Goal: Information Seeking & Learning: Learn about a topic

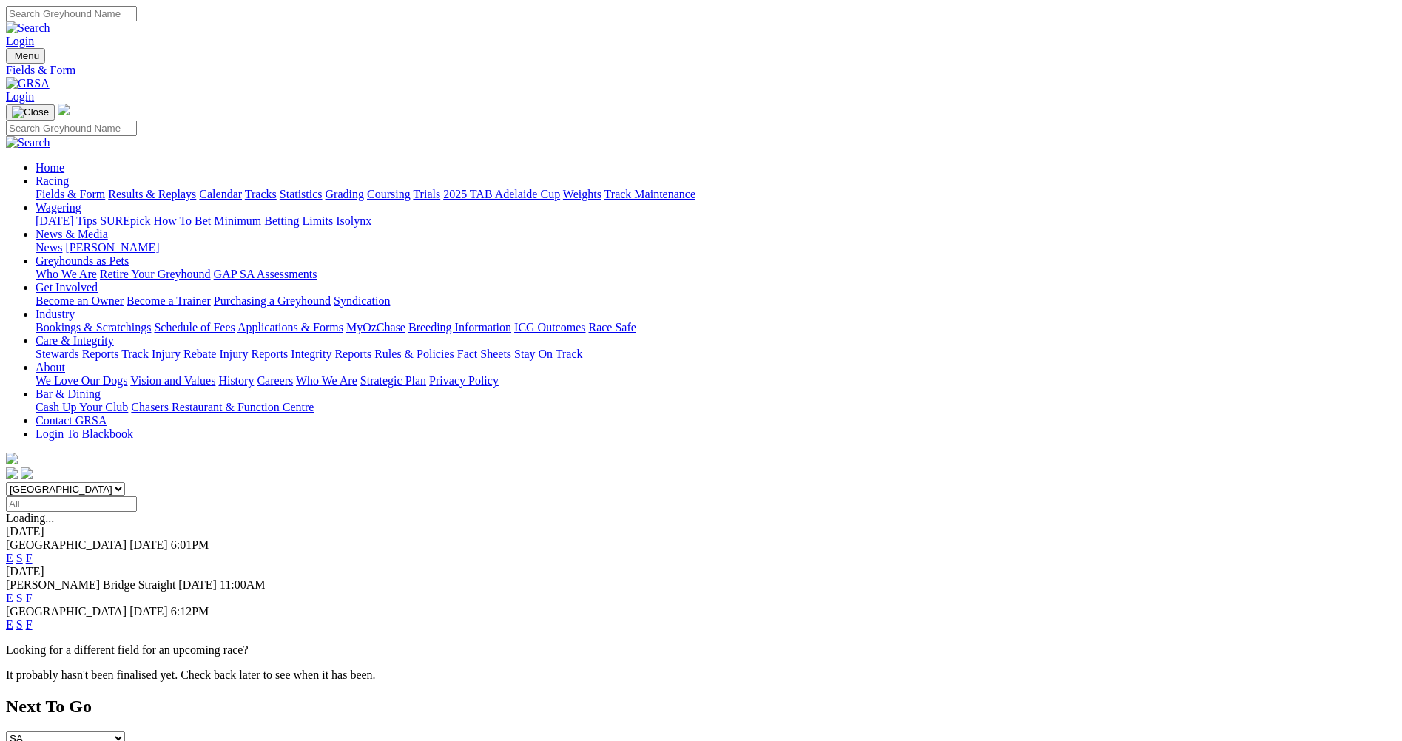
click at [13, 592] on link "E" at bounding box center [9, 598] width 7 height 13
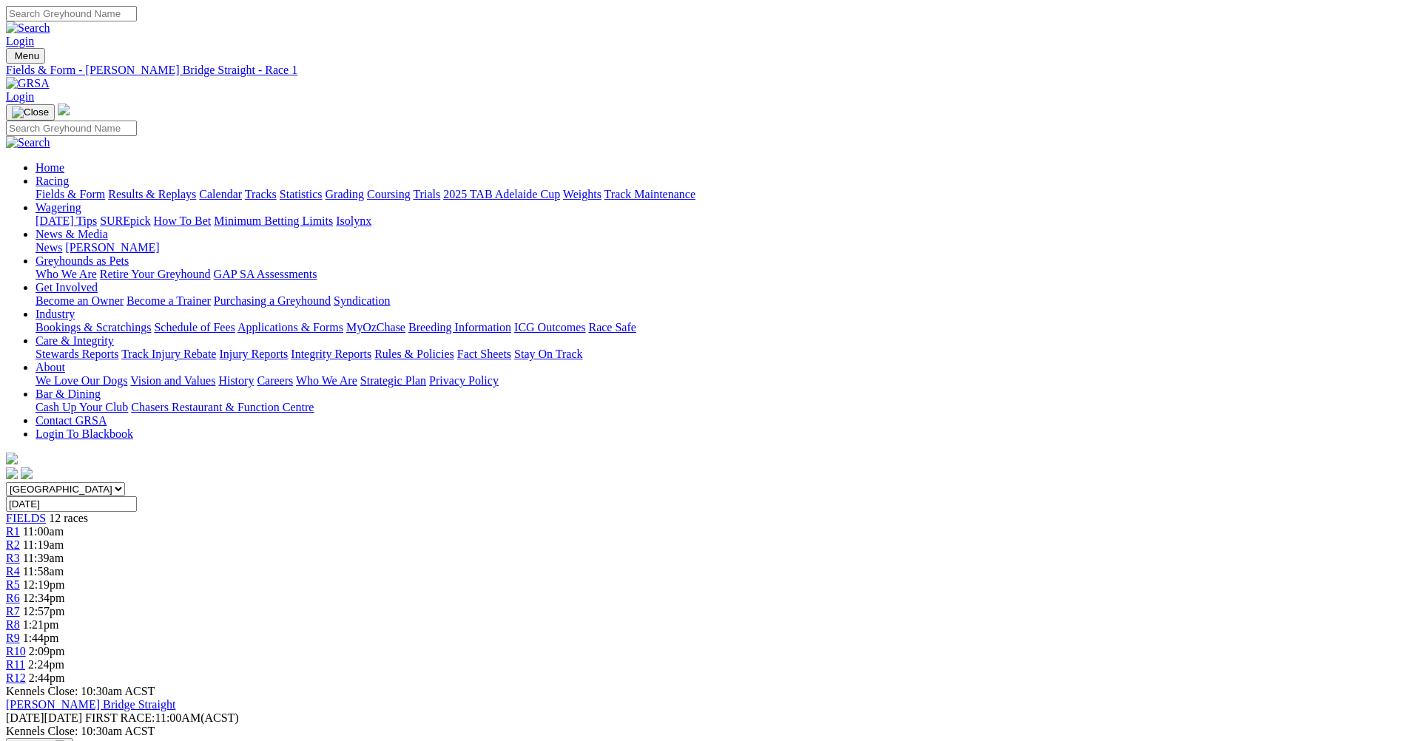
click at [20, 538] on span "R2" at bounding box center [13, 544] width 14 height 13
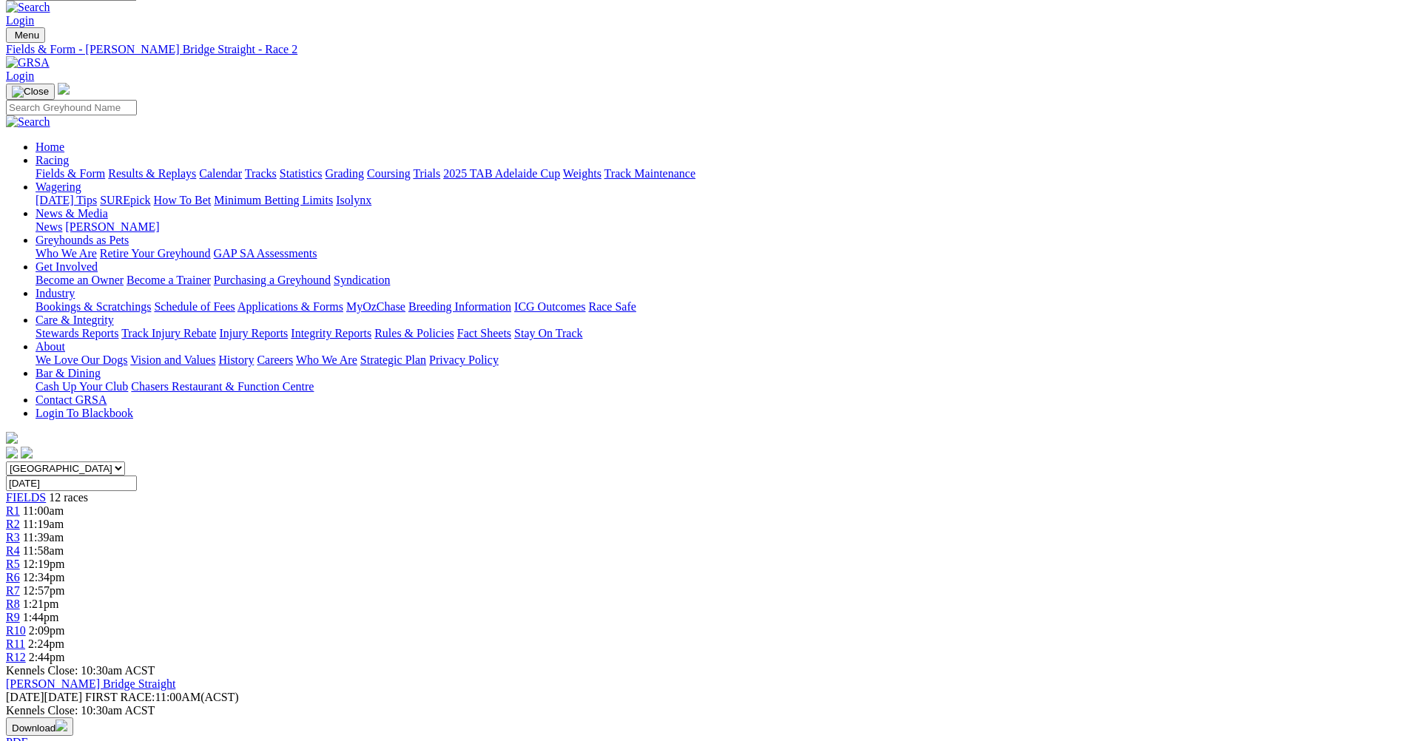
scroll to position [0, 0]
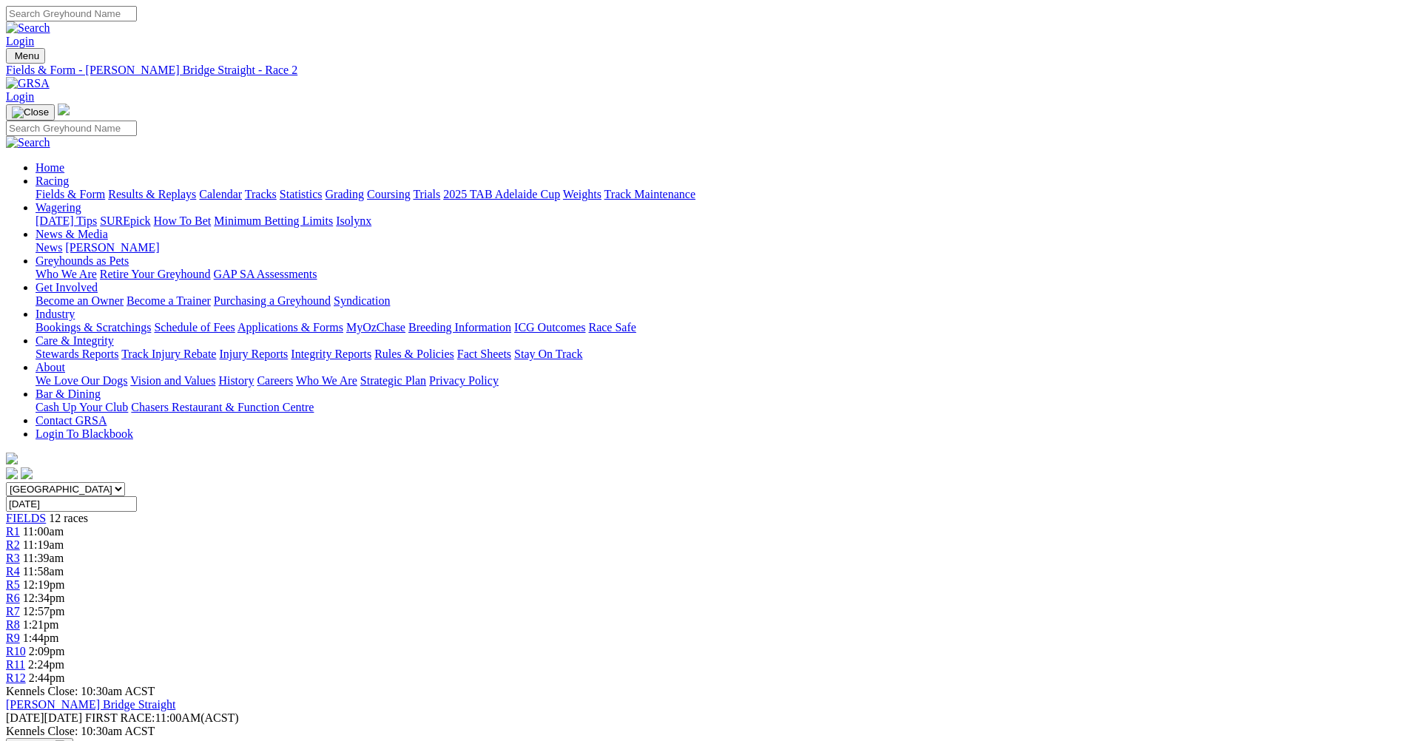
click at [64, 552] on span "11:39am" at bounding box center [43, 558] width 41 height 13
click at [571, 565] on div "R4 11:58am" at bounding box center [701, 571] width 1390 height 13
click at [640, 578] on div "R5 12:19pm" at bounding box center [701, 584] width 1390 height 13
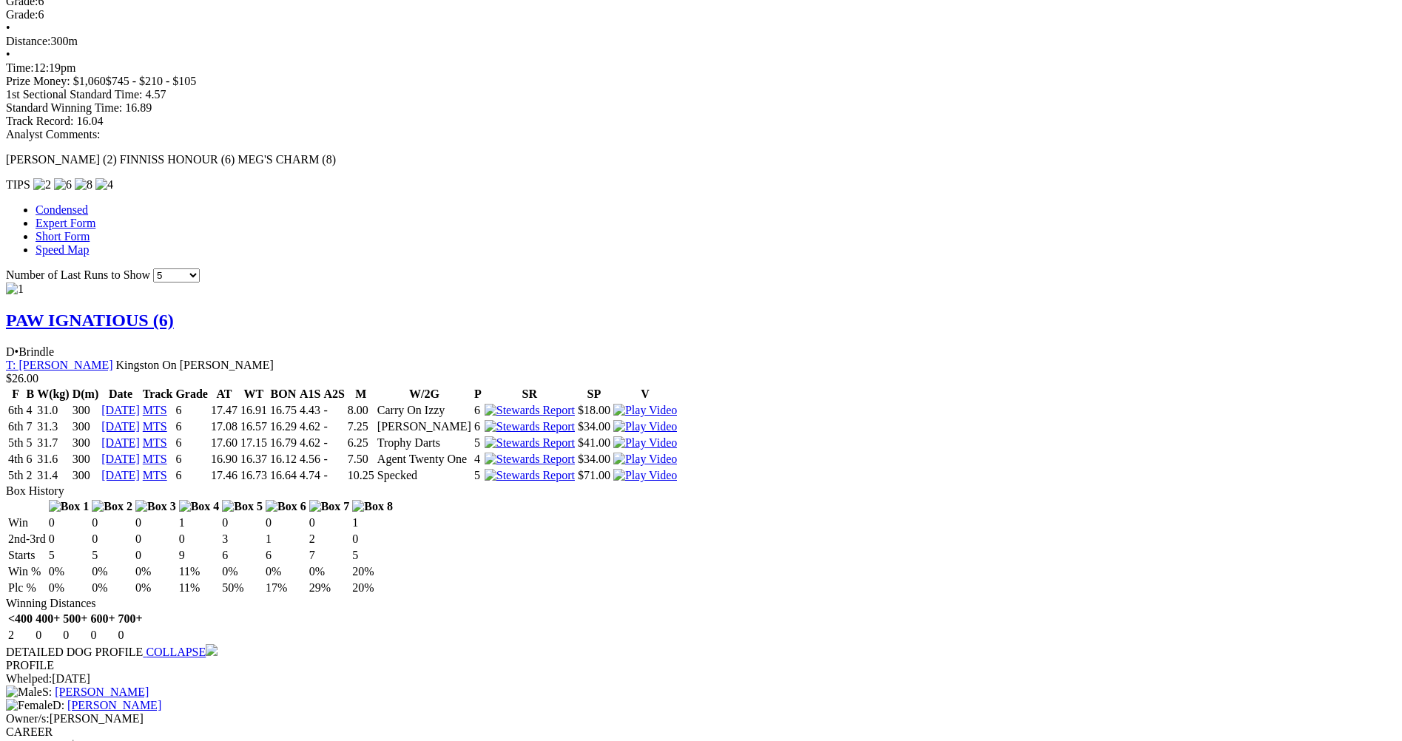
scroll to position [1109, 0]
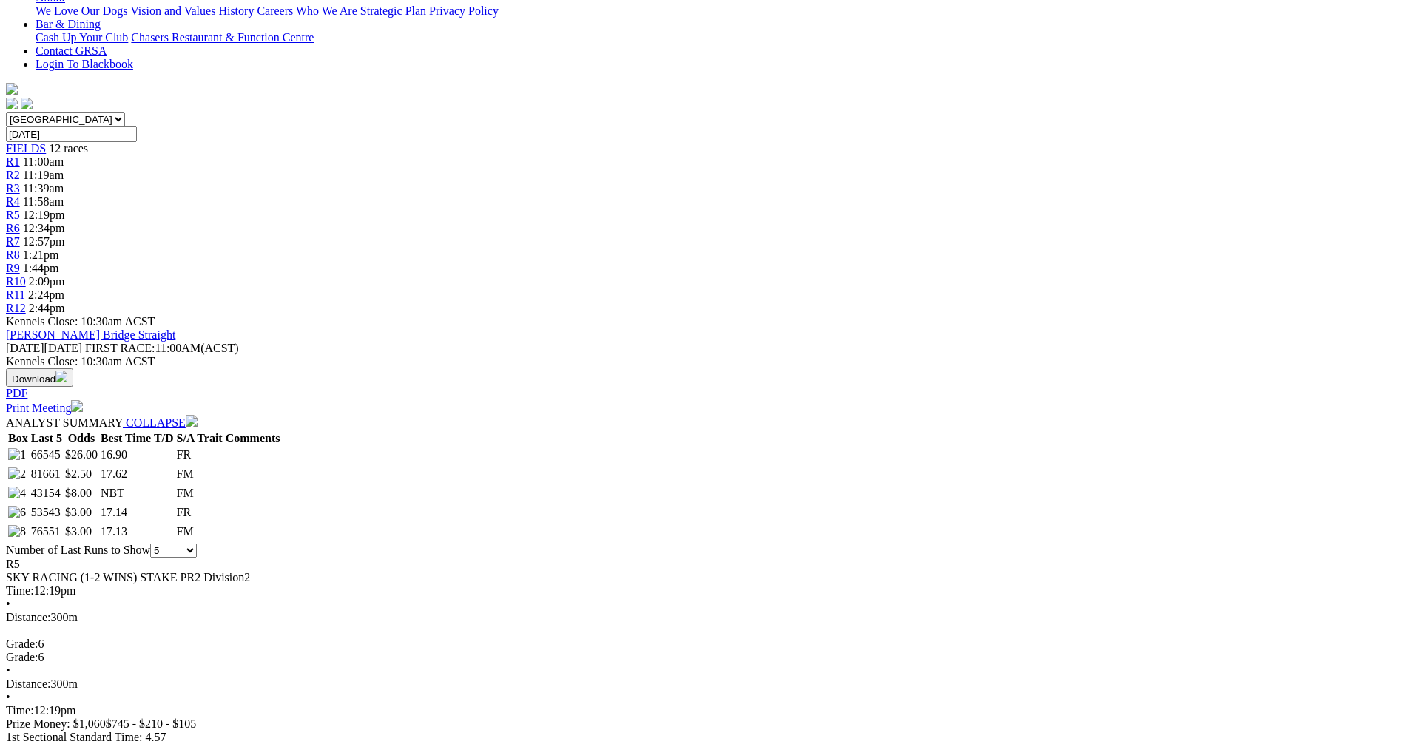
scroll to position [0, 0]
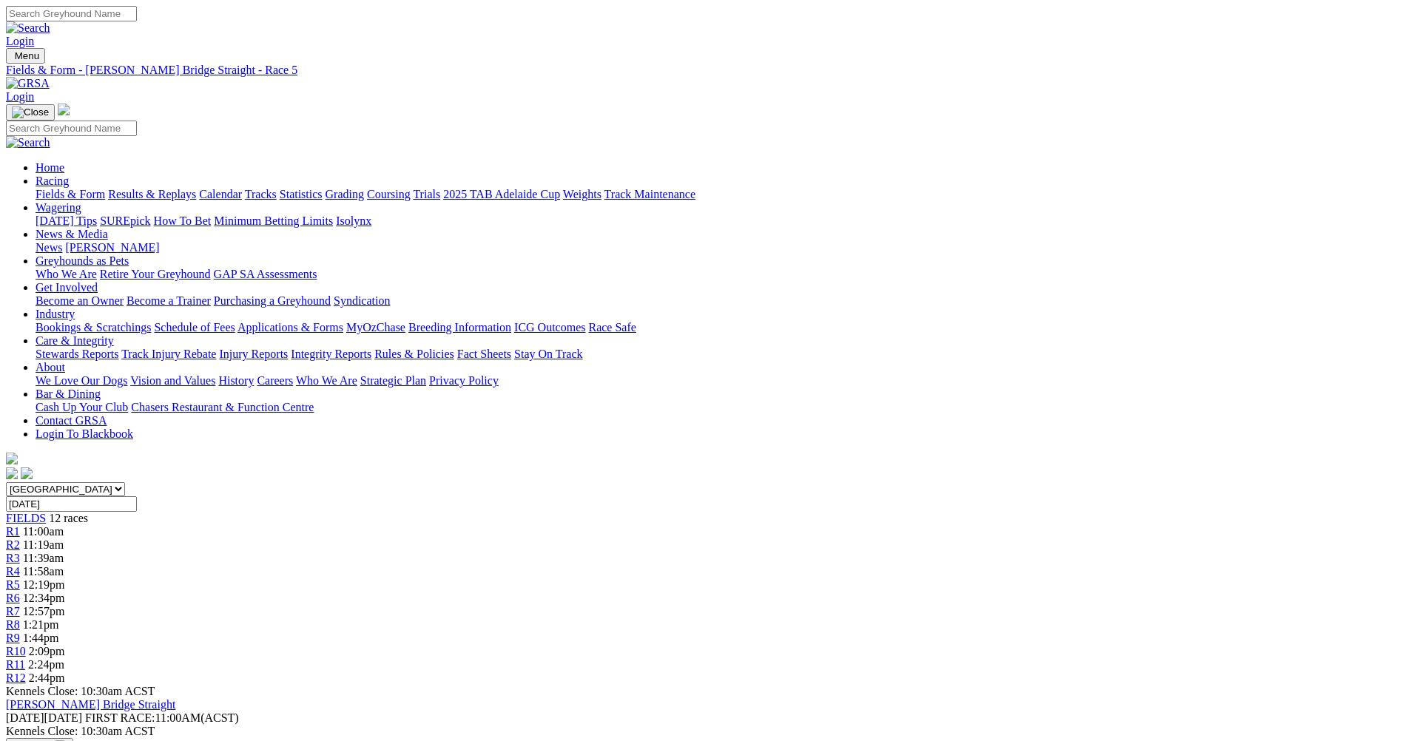
click at [709, 592] on div "R6 12:34pm" at bounding box center [701, 598] width 1390 height 13
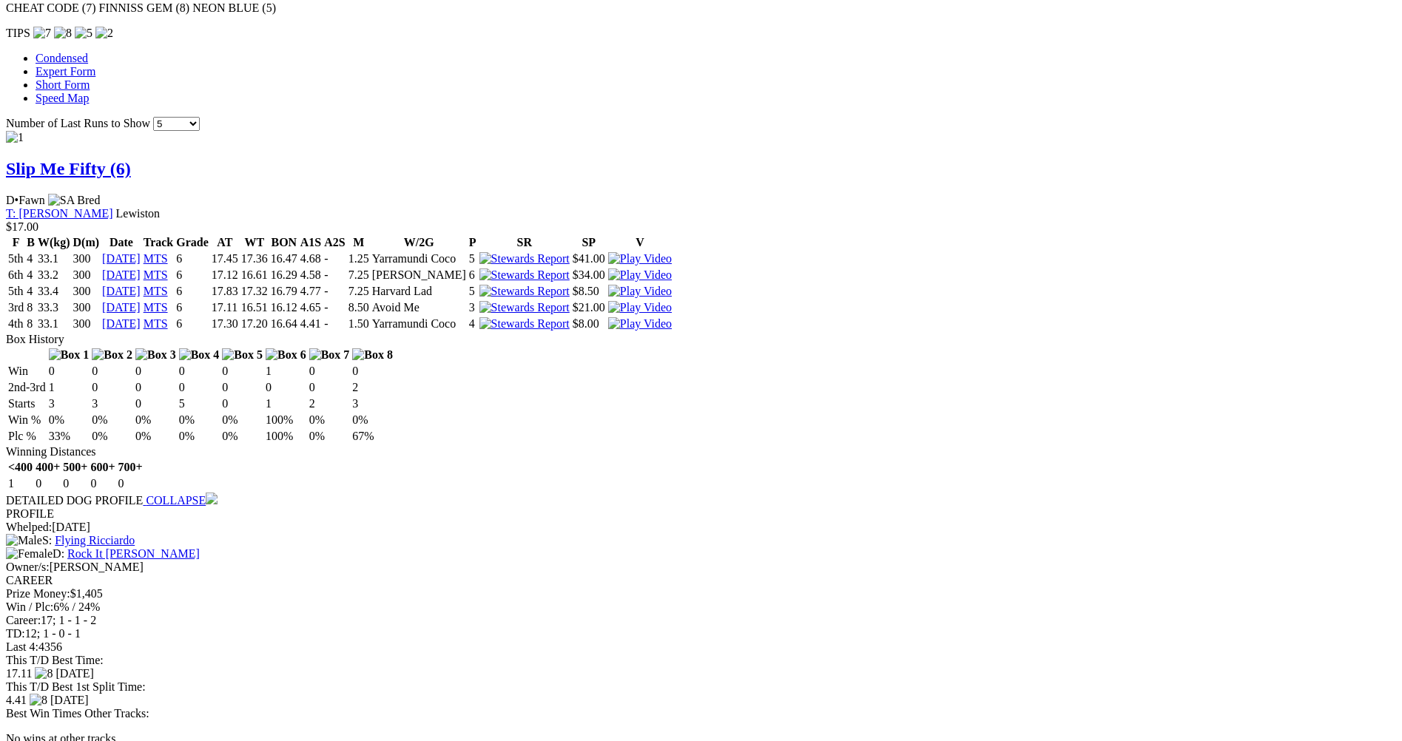
scroll to position [1331, 0]
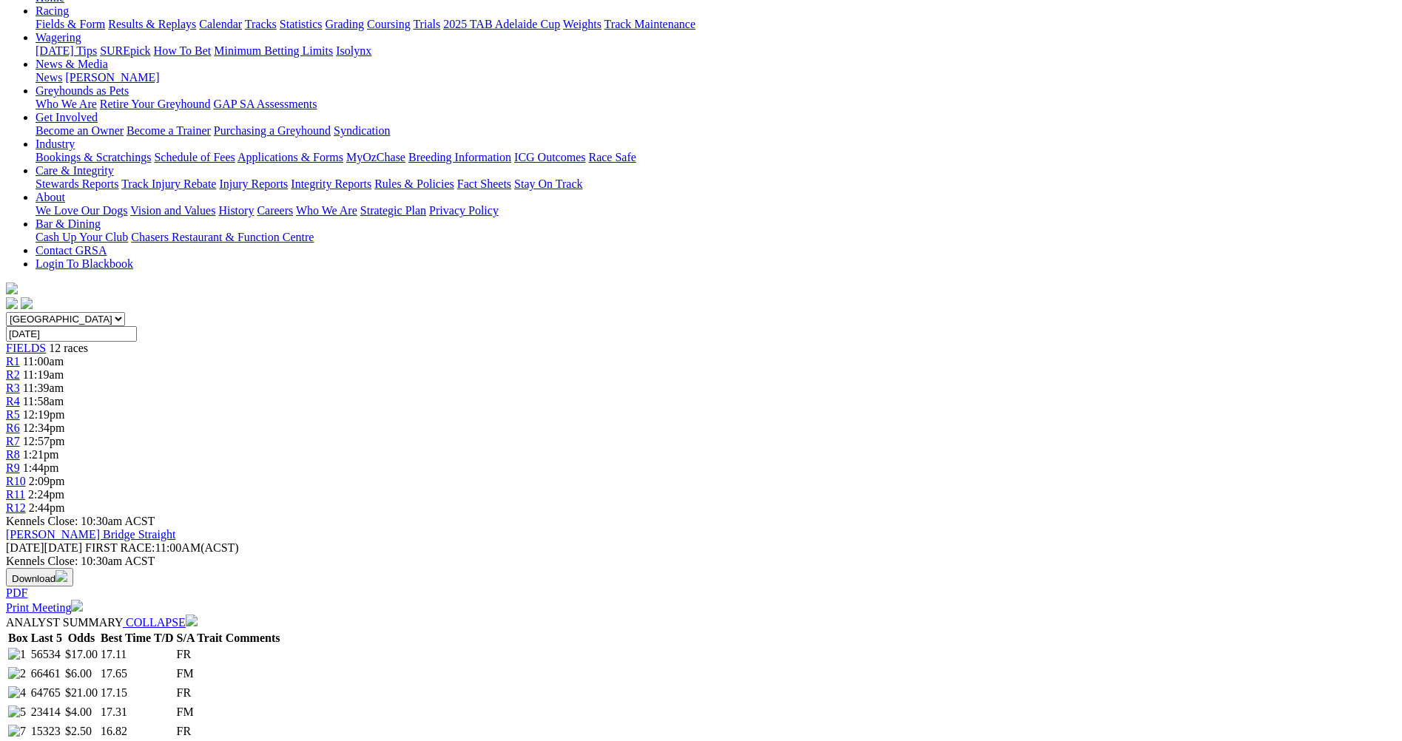
scroll to position [0, 0]
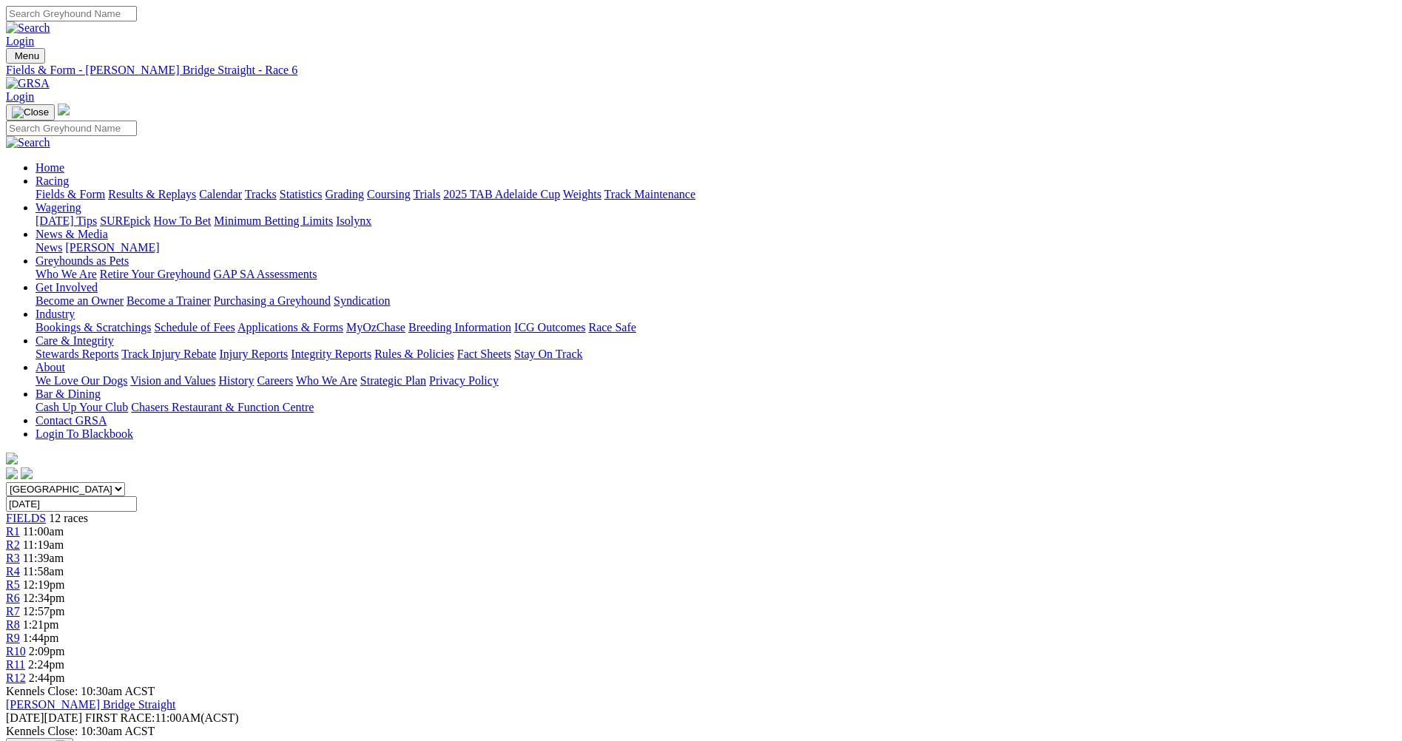
click at [20, 605] on span "R7" at bounding box center [13, 611] width 14 height 13
click at [849, 618] on div "R8 1:21pm" at bounding box center [701, 624] width 1390 height 13
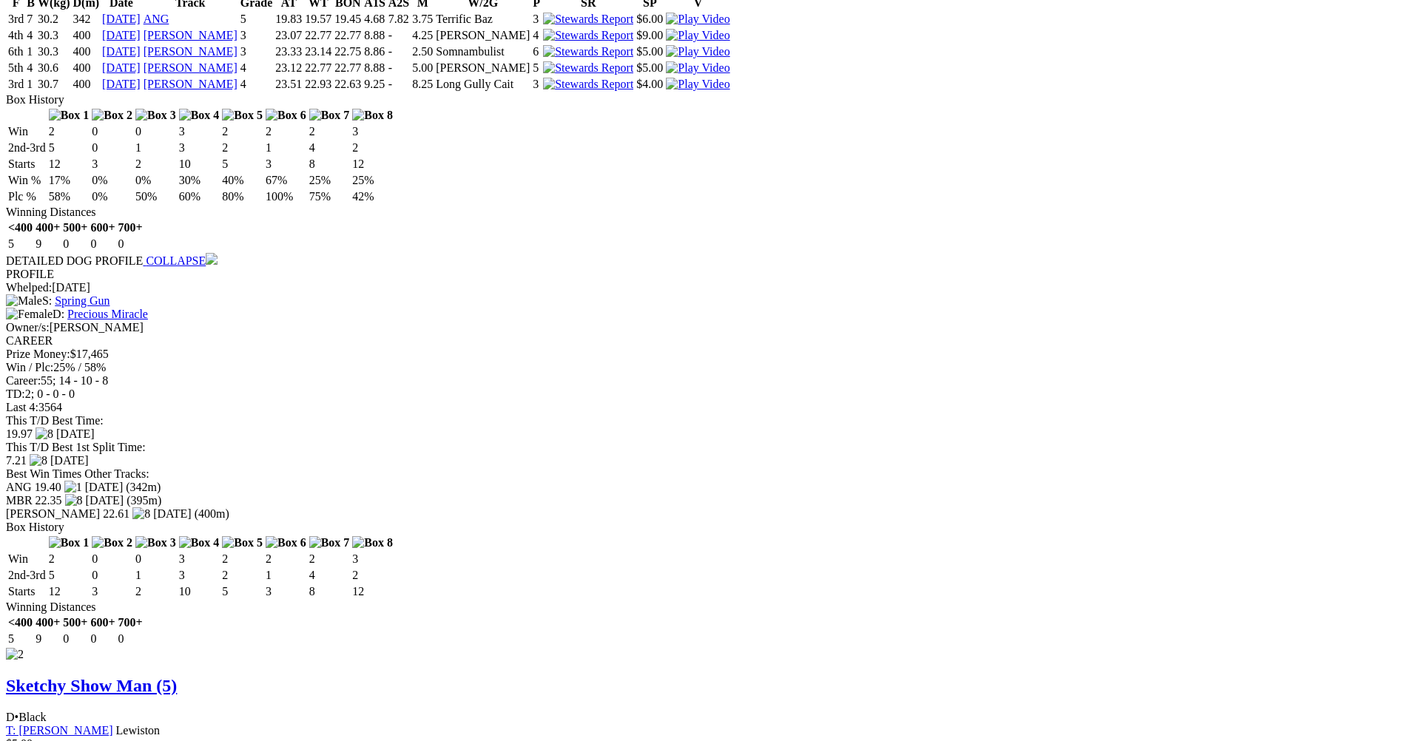
scroll to position [1405, 0]
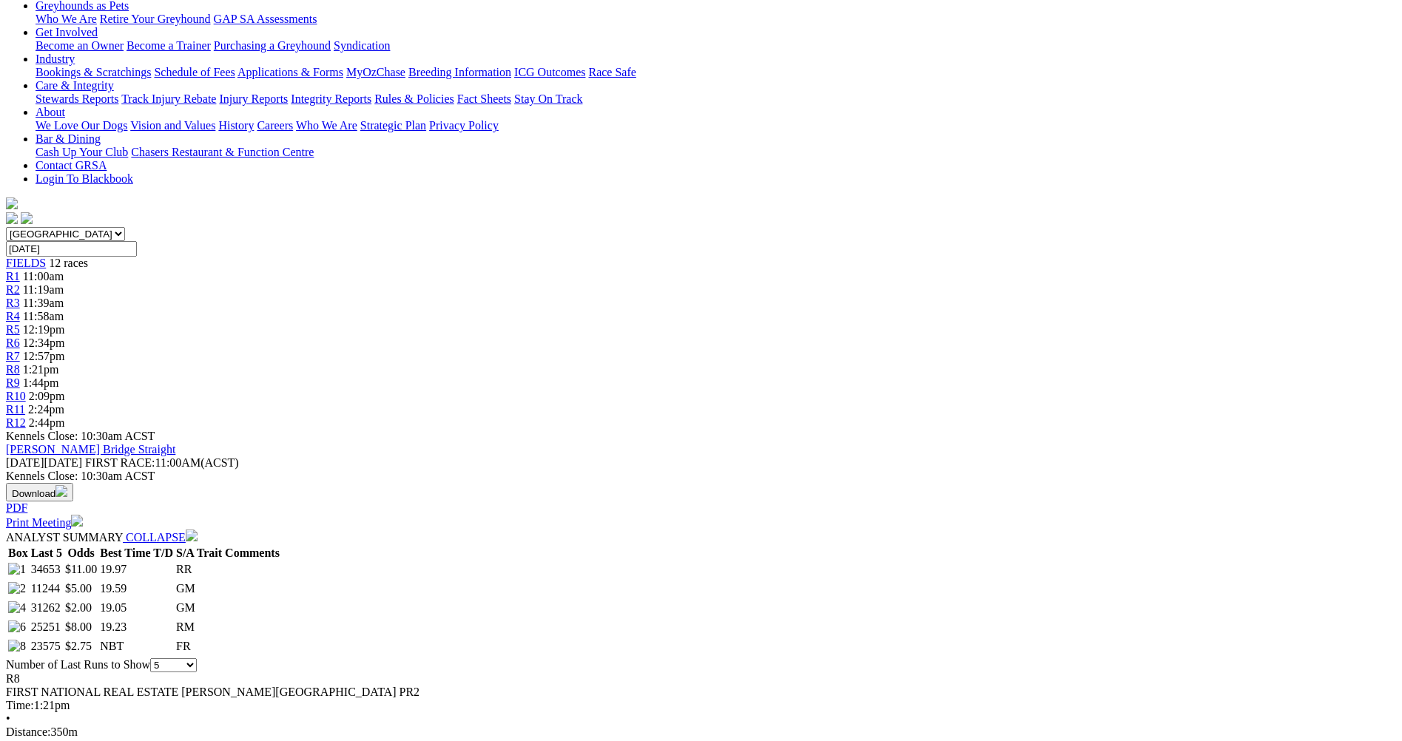
scroll to position [0, 0]
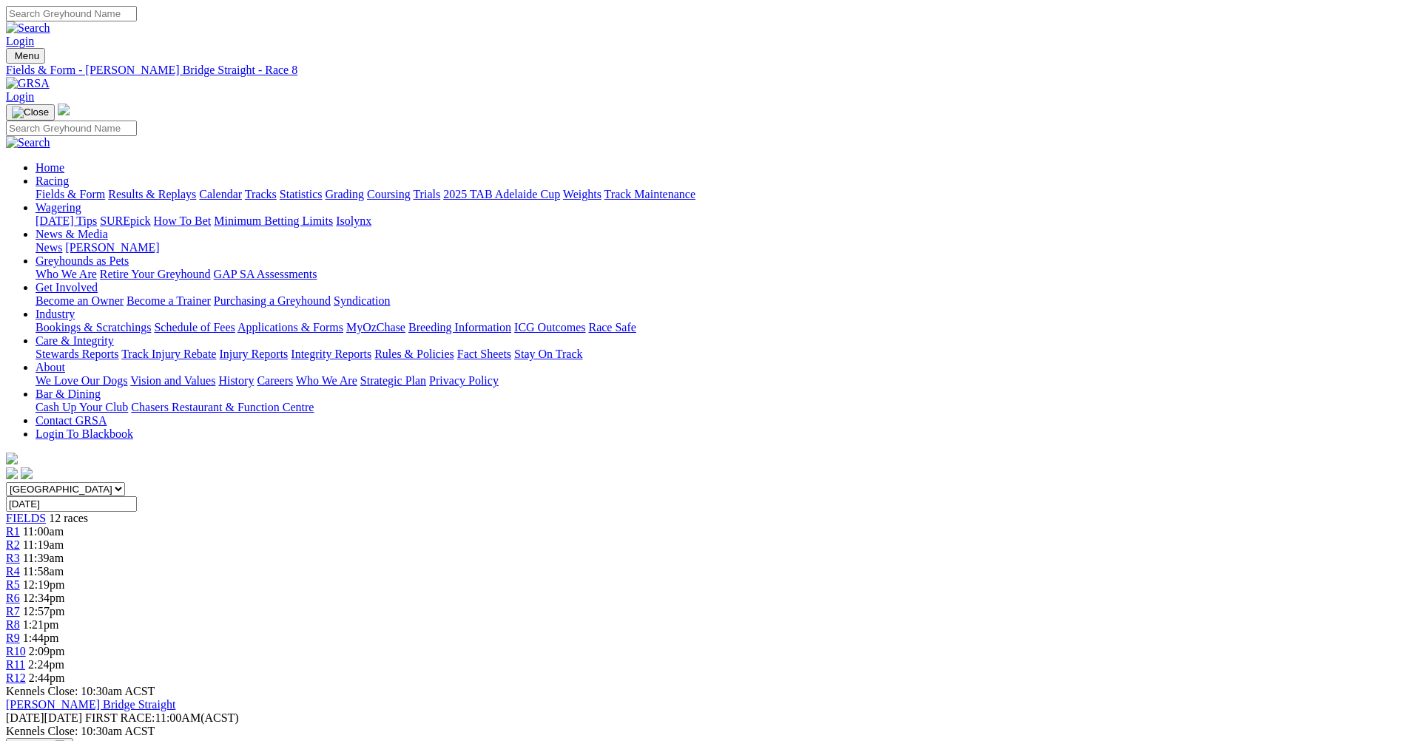
click at [20, 632] on link "R9" at bounding box center [13, 638] width 14 height 13
click at [26, 645] on span "R10" at bounding box center [16, 651] width 20 height 13
click at [25, 658] on span "R11" at bounding box center [15, 664] width 19 height 13
click at [65, 672] on span "2:44pm" at bounding box center [47, 678] width 36 height 13
